Goal: Find contact information: Find contact information

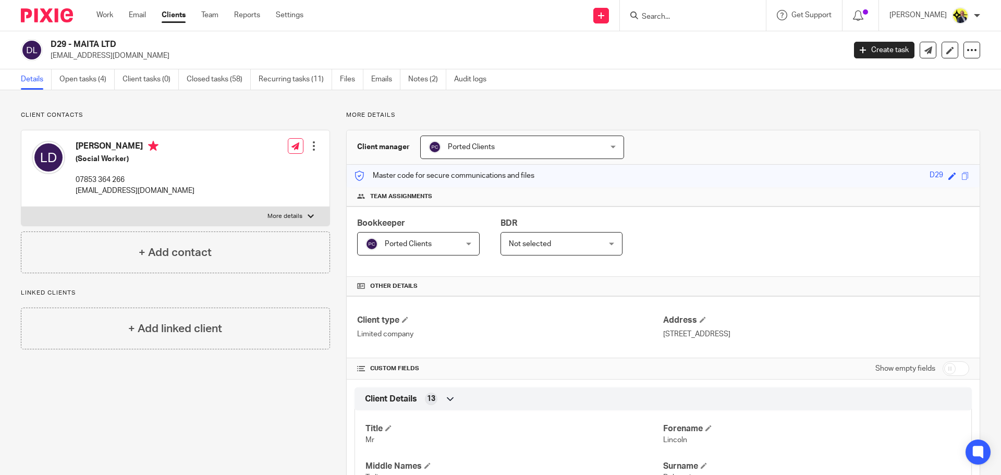
click at [658, 14] on input "Search" at bounding box center [688, 17] width 94 height 9
type input "g38"
click at [699, 41] on link at bounding box center [727, 45] width 176 height 24
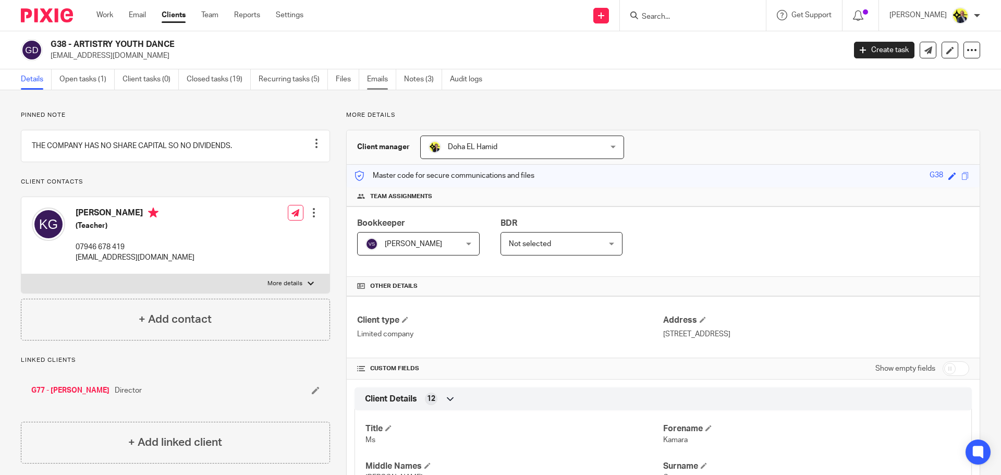
click at [382, 79] on link "Emails" at bounding box center [381, 79] width 29 height 20
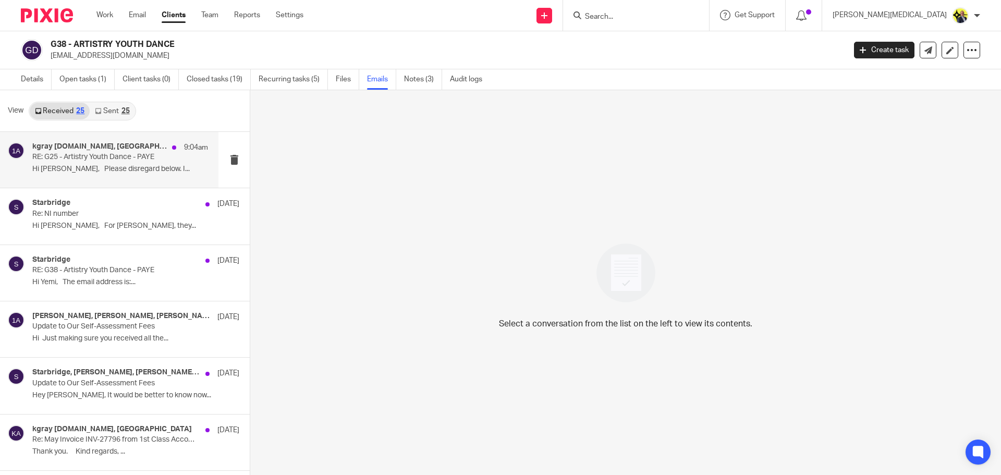
click at [103, 166] on p "Hi Yemi, Please disregard below. I..." at bounding box center [120, 169] width 176 height 9
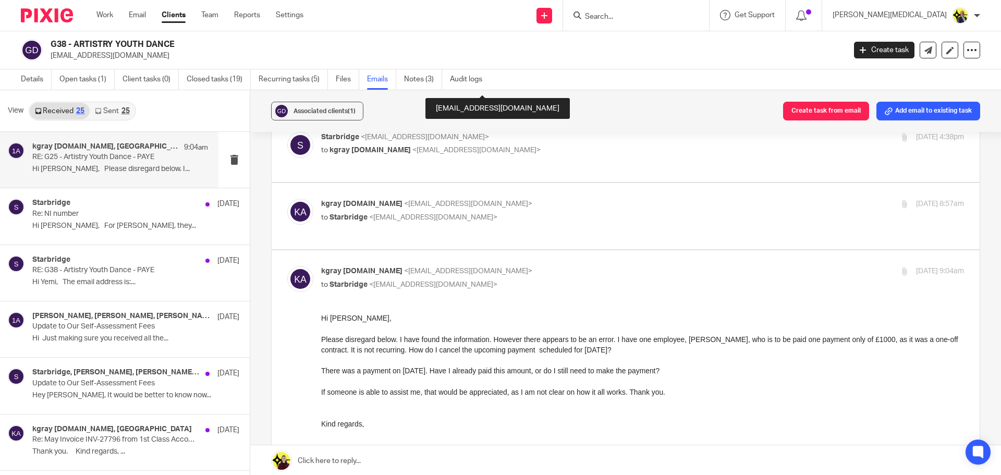
scroll to position [1147, 0]
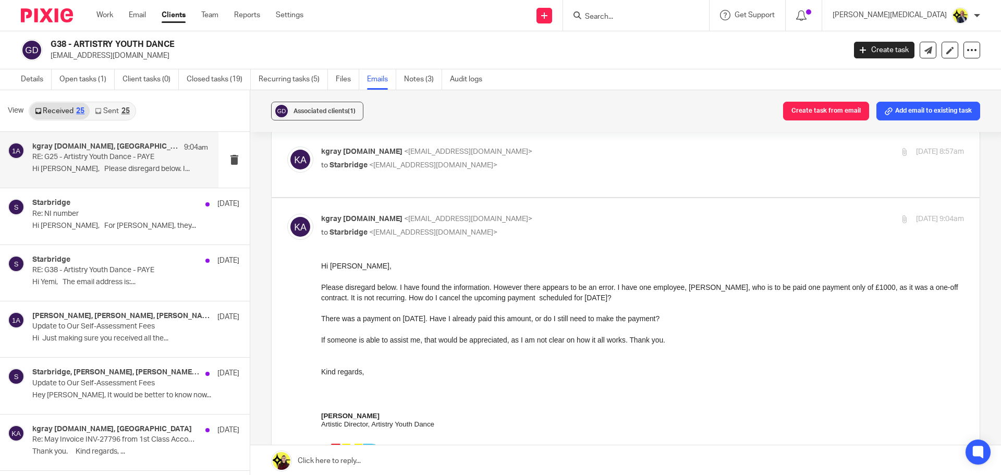
click at [123, 169] on p "Hi Yemi, Please disregard below. I..." at bounding box center [120, 169] width 176 height 9
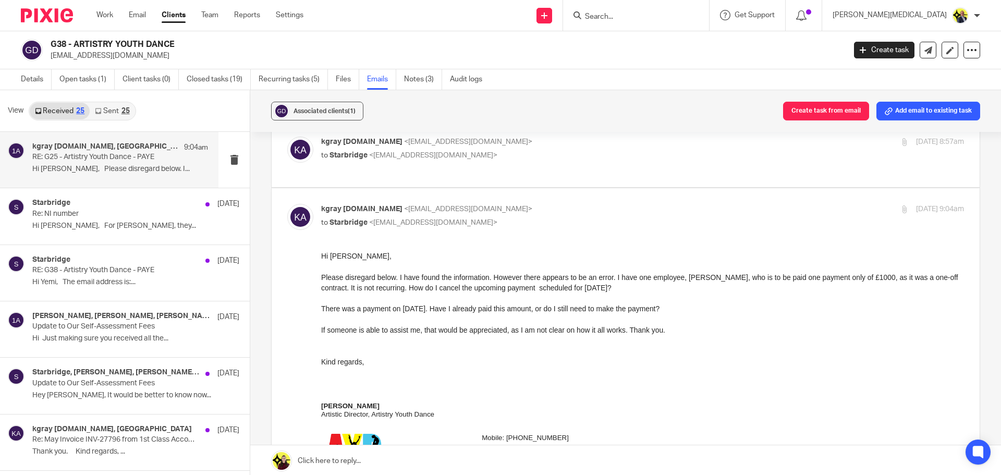
scroll to position [1157, 0]
click at [429, 293] on div "Please disregard below. I have found the information. However there appears to …" at bounding box center [642, 282] width 643 height 21
drag, startPoint x: 622, startPoint y: 287, endPoint x: 526, endPoint y: 272, distance: 96.6
click at [526, 272] on div "Please disregard below. I have found the information. However there appears to …" at bounding box center [642, 282] width 643 height 21
drag, startPoint x: 446, startPoint y: 294, endPoint x: 388, endPoint y: 274, distance: 62.0
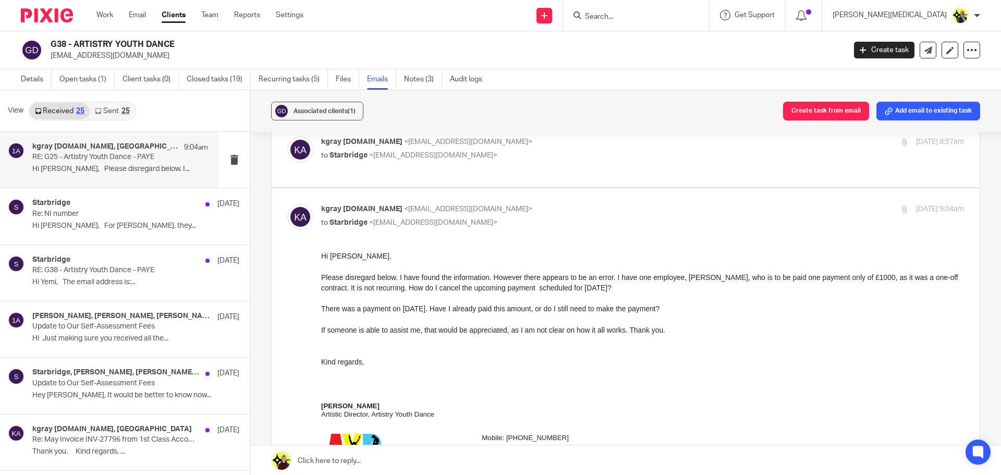
click at [446, 294] on div at bounding box center [642, 298] width 643 height 10
drag, startPoint x: 180, startPoint y: 40, endPoint x: 53, endPoint y: 45, distance: 127.4
click at [53, 45] on h2 "G38 - ARTISTRY YOUTH DANCE" at bounding box center [366, 44] width 631 height 11
copy h2 "G38 - ARTISTRY YOUTH DANCE"
drag, startPoint x: 154, startPoint y: 55, endPoint x: 48, endPoint y: 59, distance: 106.5
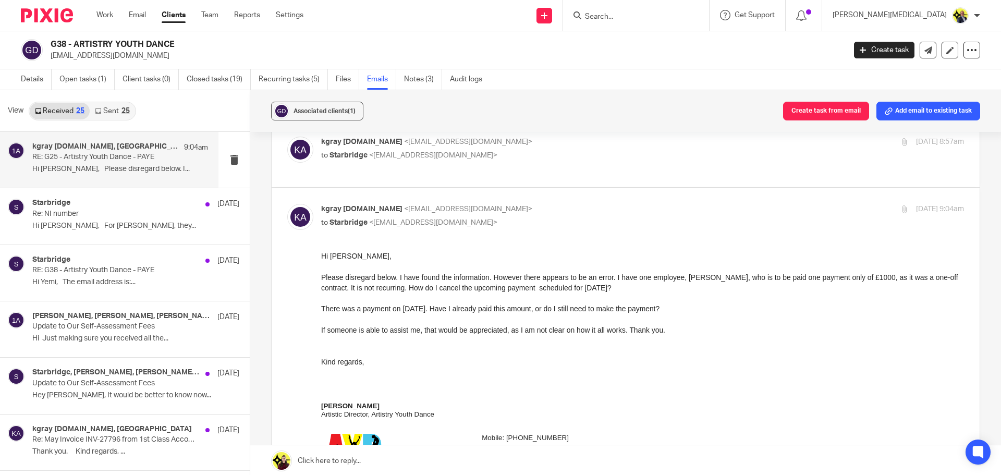
click at [48, 59] on div "G38 - ARTISTRY YOUTH DANCE kgray@artistryyouthdance.com" at bounding box center [430, 50] width 818 height 22
copy p "[EMAIL_ADDRESS][DOMAIN_NAME]"
drag, startPoint x: 561, startPoint y: 440, endPoint x: 519, endPoint y: 439, distance: 41.8
click at [519, 439] on div "Mobile: +44 794 6678 419" at bounding box center [723, 438] width 482 height 8
copy span "794 6678 419"
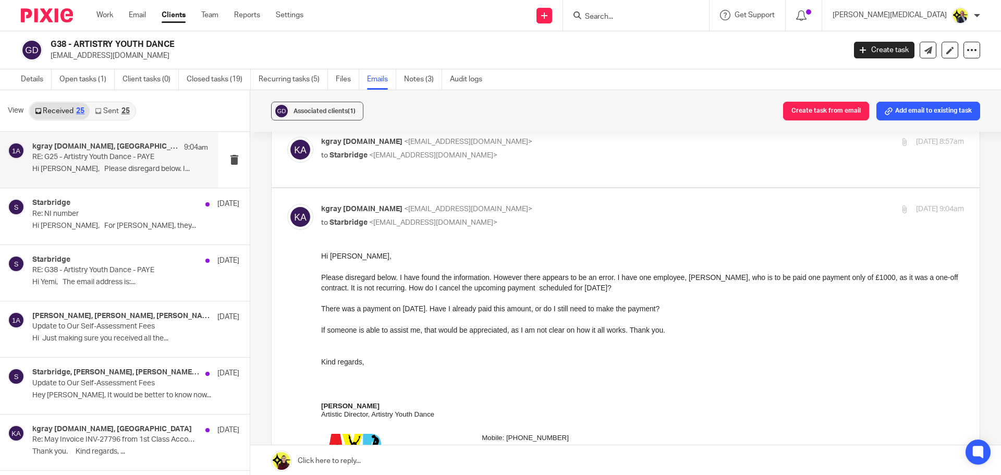
click at [457, 34] on div "G38 - ARTISTRY YOUTH DANCE kgray@artistryyouthdance.com Create task Update from…" at bounding box center [500, 50] width 1001 height 38
